Goal: Find specific page/section: Find specific page/section

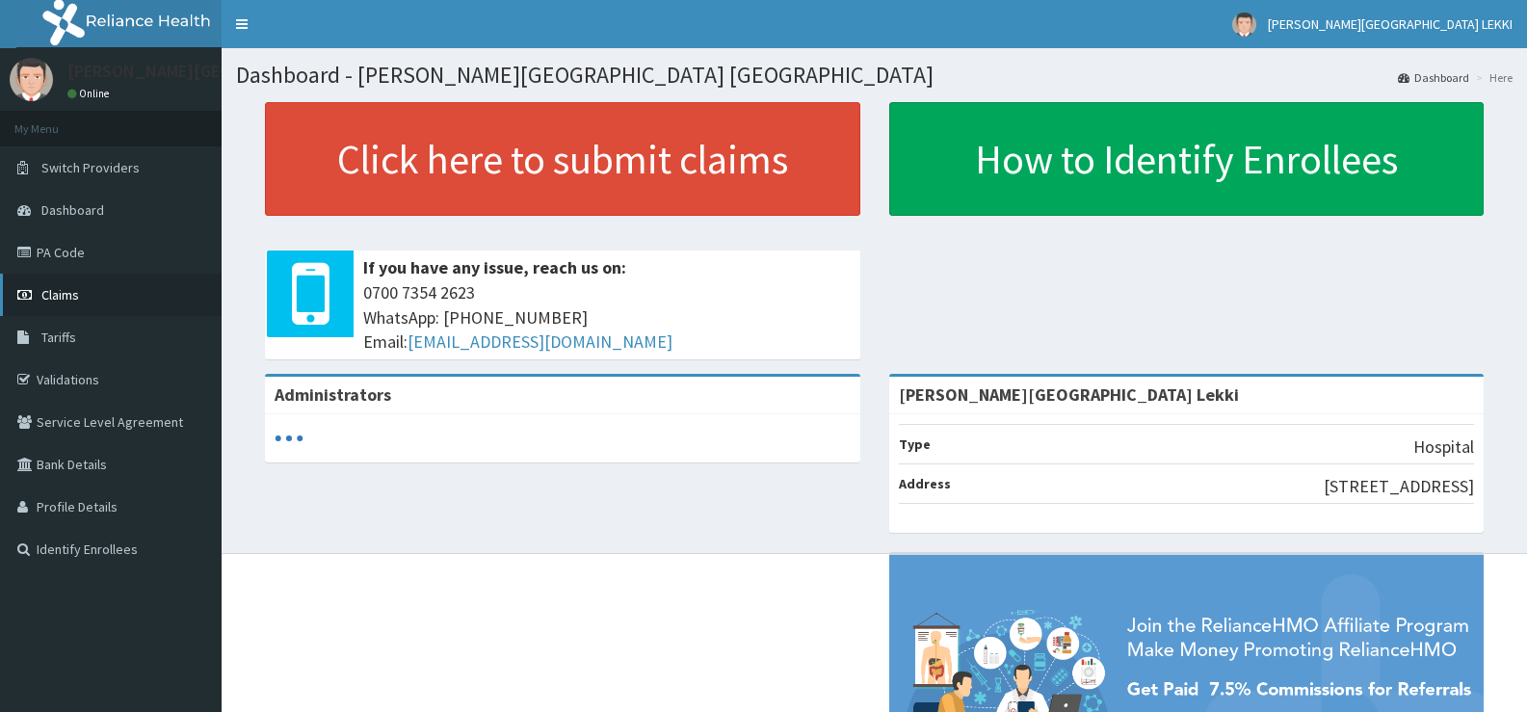
click at [69, 301] on span "Claims" at bounding box center [60, 294] width 38 height 17
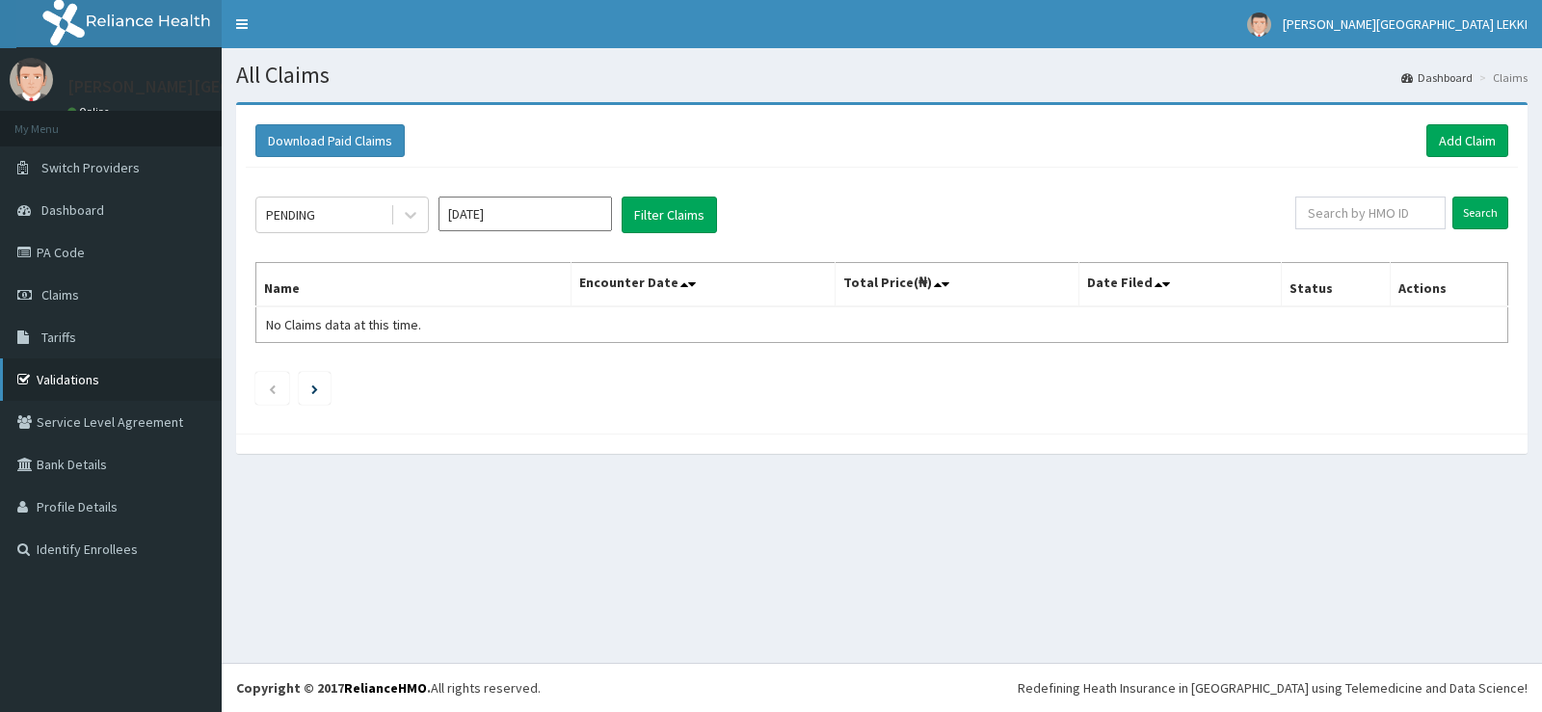
click at [95, 370] on link "Validations" at bounding box center [111, 379] width 222 height 42
